Goal: Information Seeking & Learning: Learn about a topic

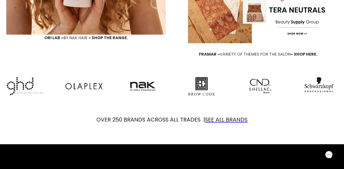
scroll to position [665, 0]
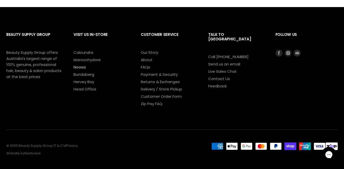
click at [84, 64] on link "Noosa" at bounding box center [80, 66] width 12 height 5
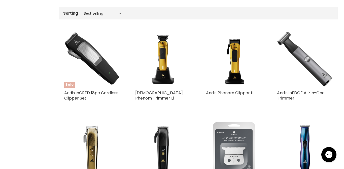
scroll to position [242, 0]
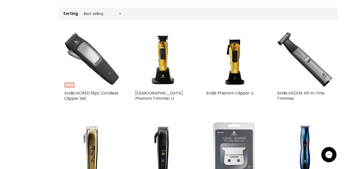
click at [104, 73] on img "Main content" at bounding box center [92, 60] width 56 height 56
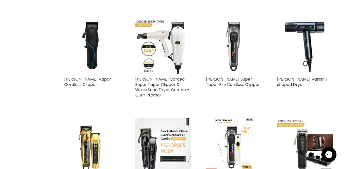
scroll to position [866, 0]
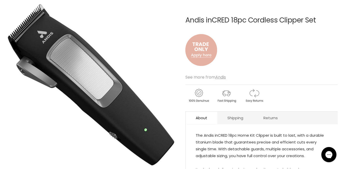
scroll to position [71, 0]
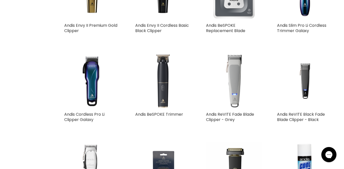
scroll to position [411, 0]
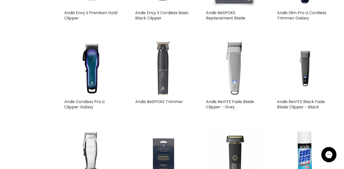
click at [165, 58] on img "Main content" at bounding box center [162, 68] width 47 height 56
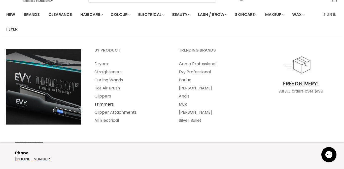
scroll to position [32, 0]
click at [103, 96] on link "Clippers" at bounding box center [129, 96] width 83 height 8
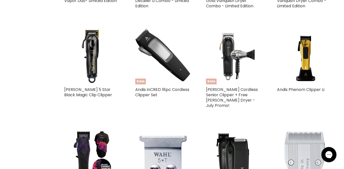
scroll to position [338, 0]
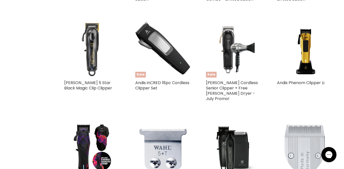
click at [94, 26] on img "Main content" at bounding box center [92, 49] width 56 height 56
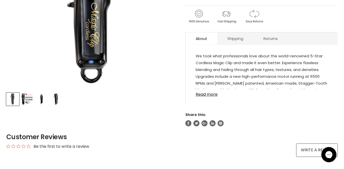
scroll to position [97, 0]
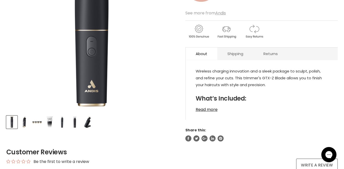
scroll to position [139, 0]
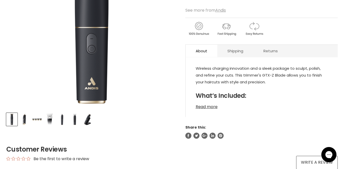
click at [211, 106] on link "Read more" at bounding box center [262, 105] width 132 height 8
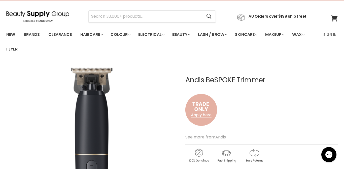
scroll to position [15, 0]
